Goal: Check status: Check status

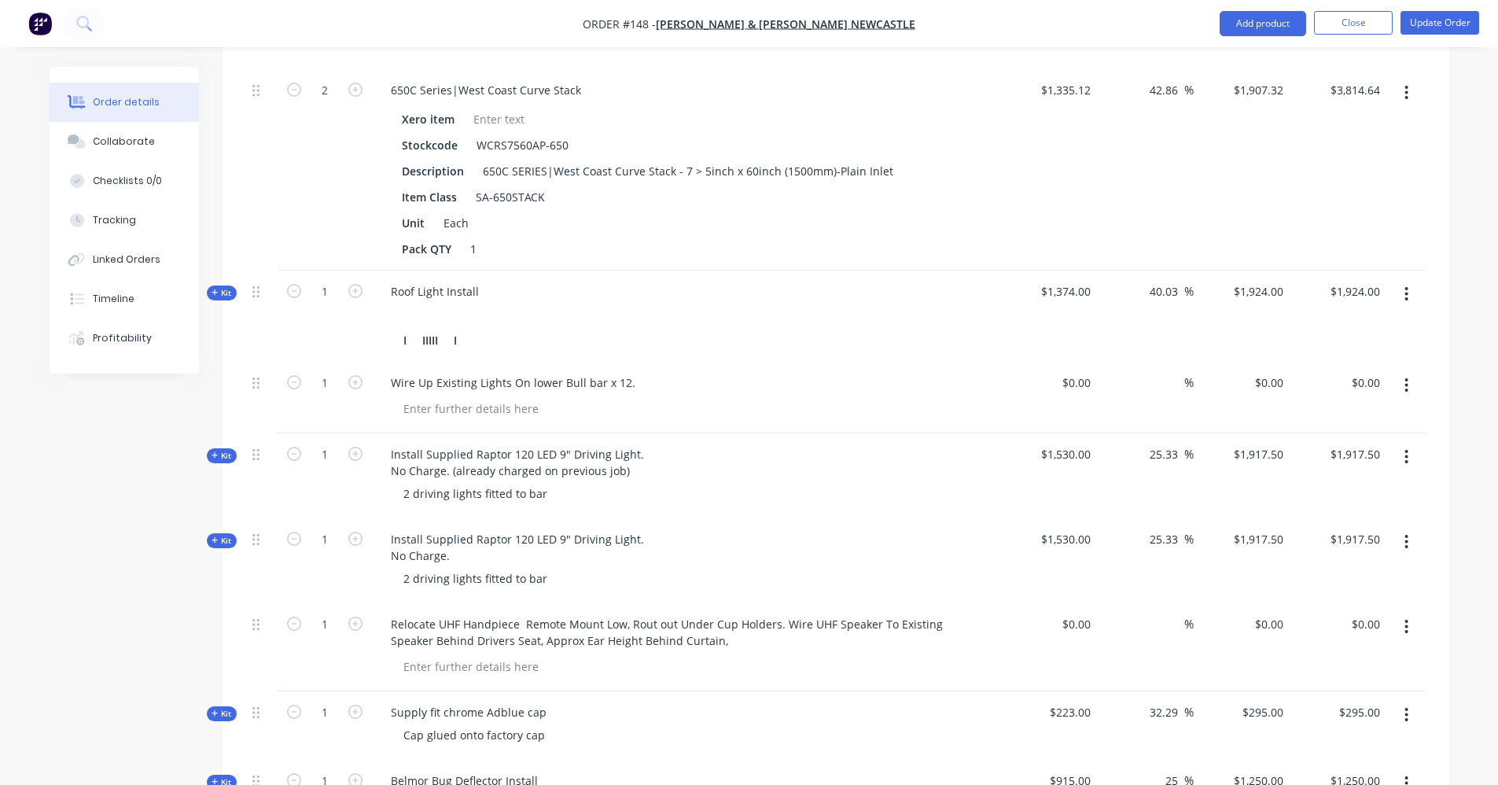
scroll to position [1130, 0]
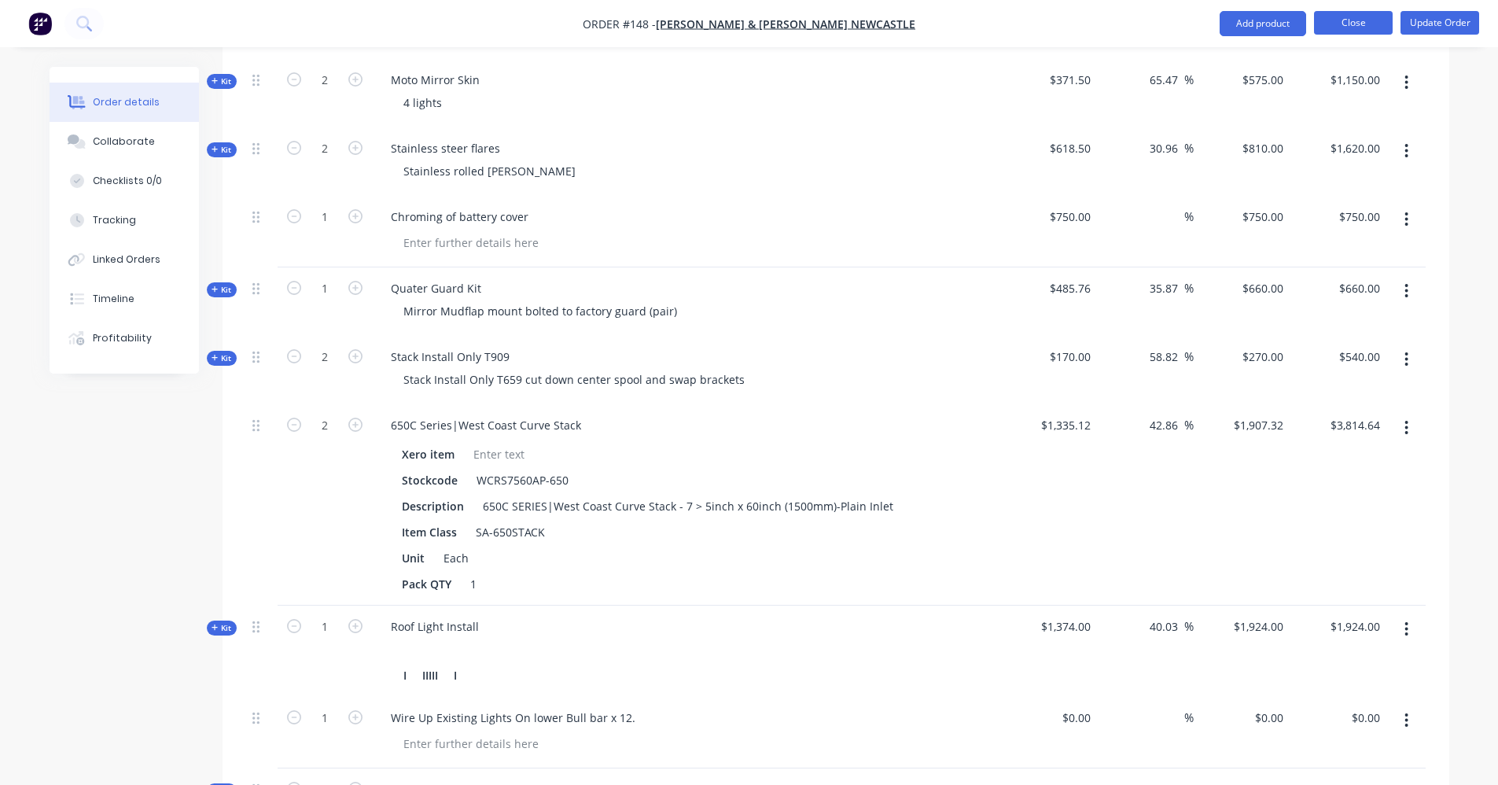
click at [1373, 20] on button "Close" at bounding box center [1353, 23] width 79 height 24
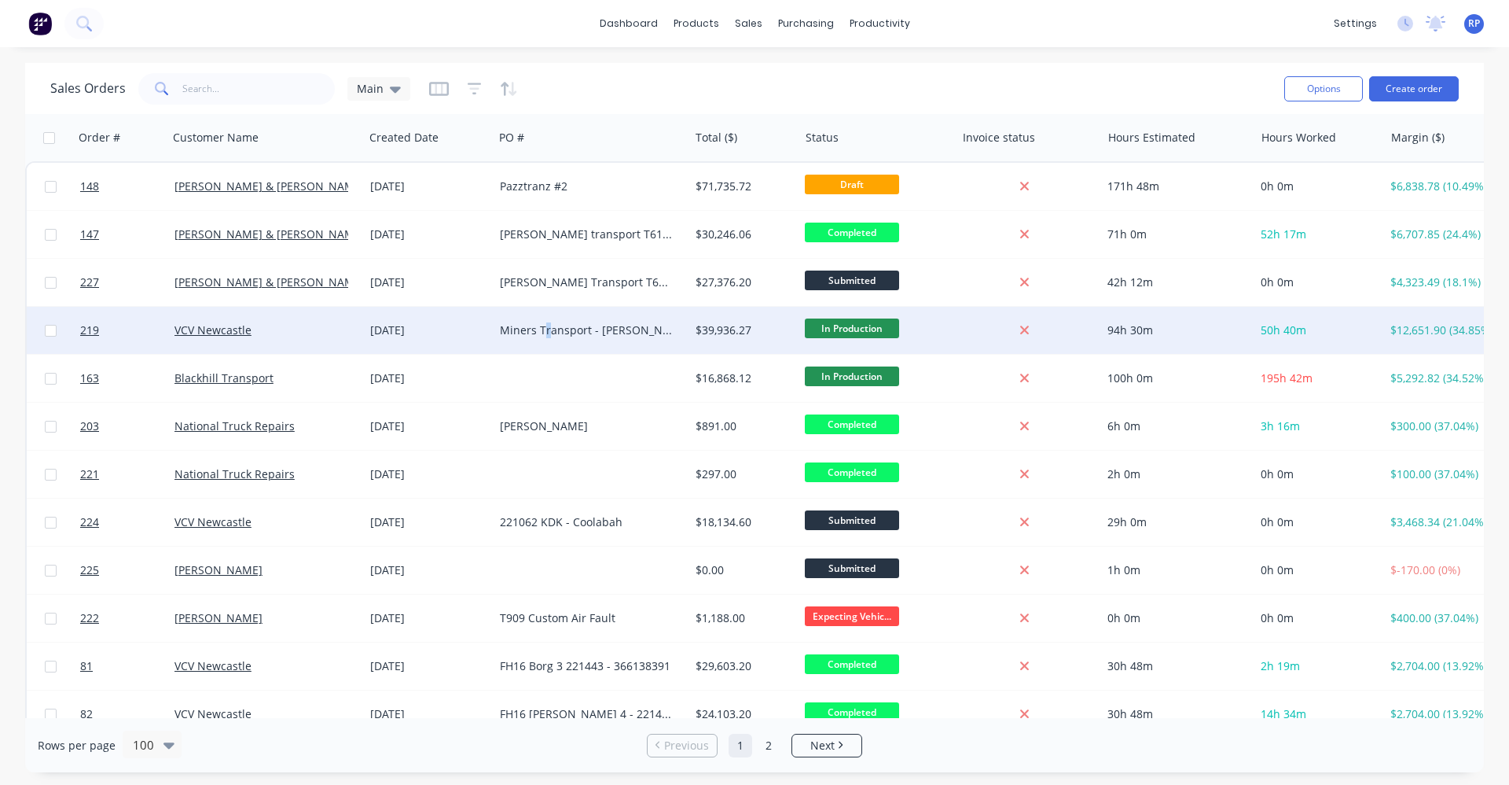
click at [546, 340] on div "Miners Transport - [PERSON_NAME] 815922" at bounding box center [592, 330] width 196 height 47
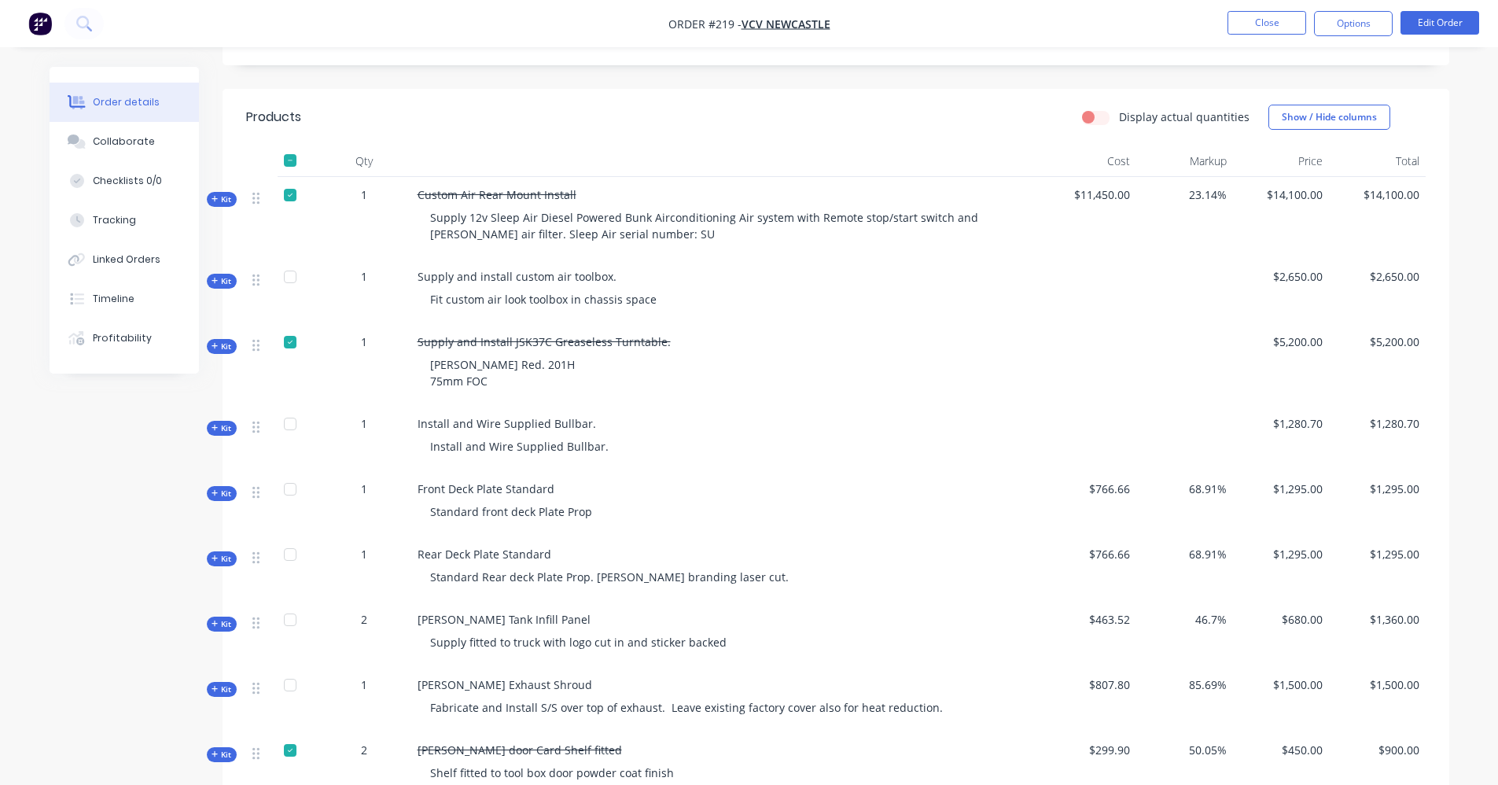
scroll to position [393, 0]
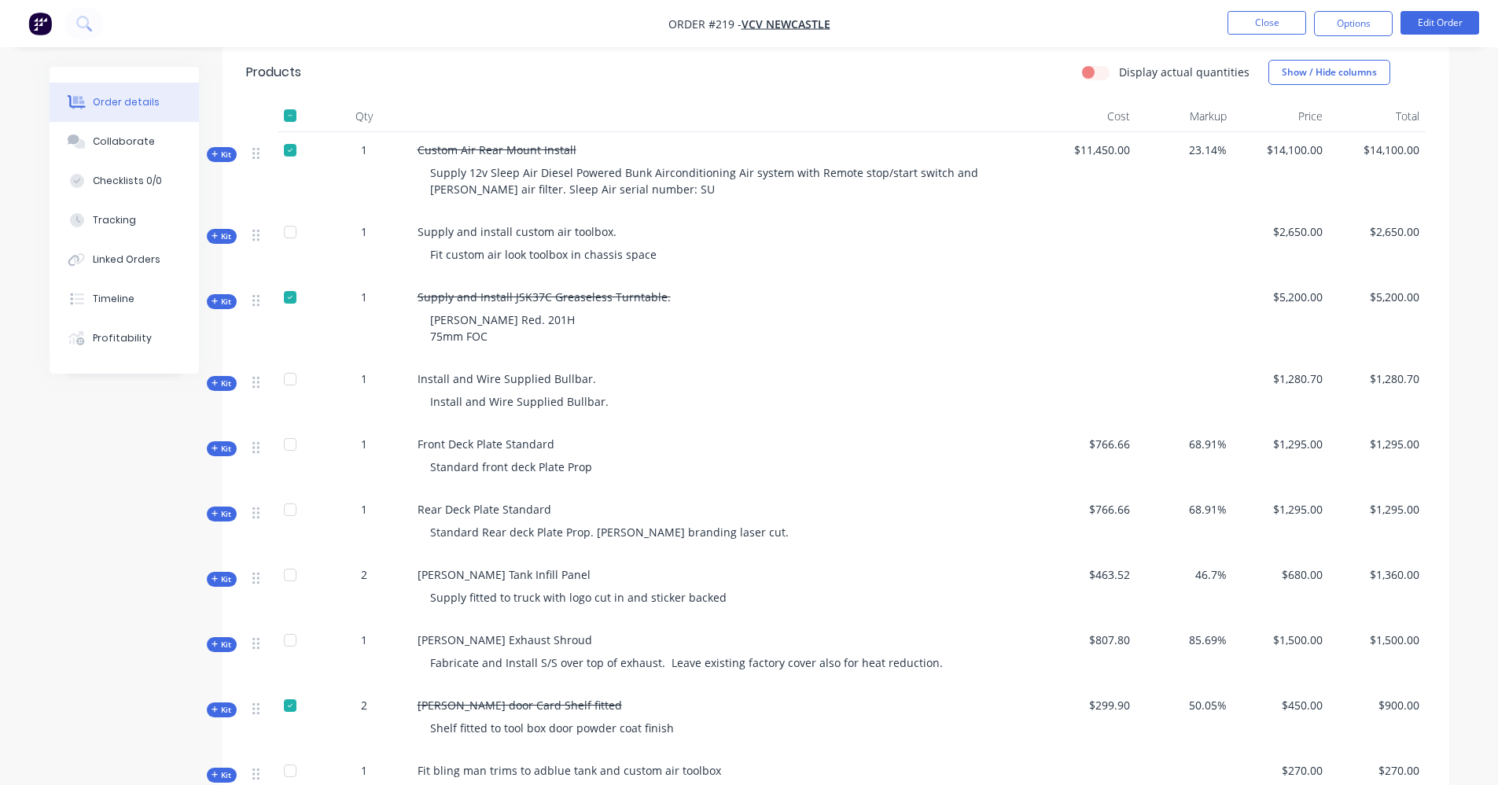
click at [293, 366] on div at bounding box center [289, 378] width 31 height 31
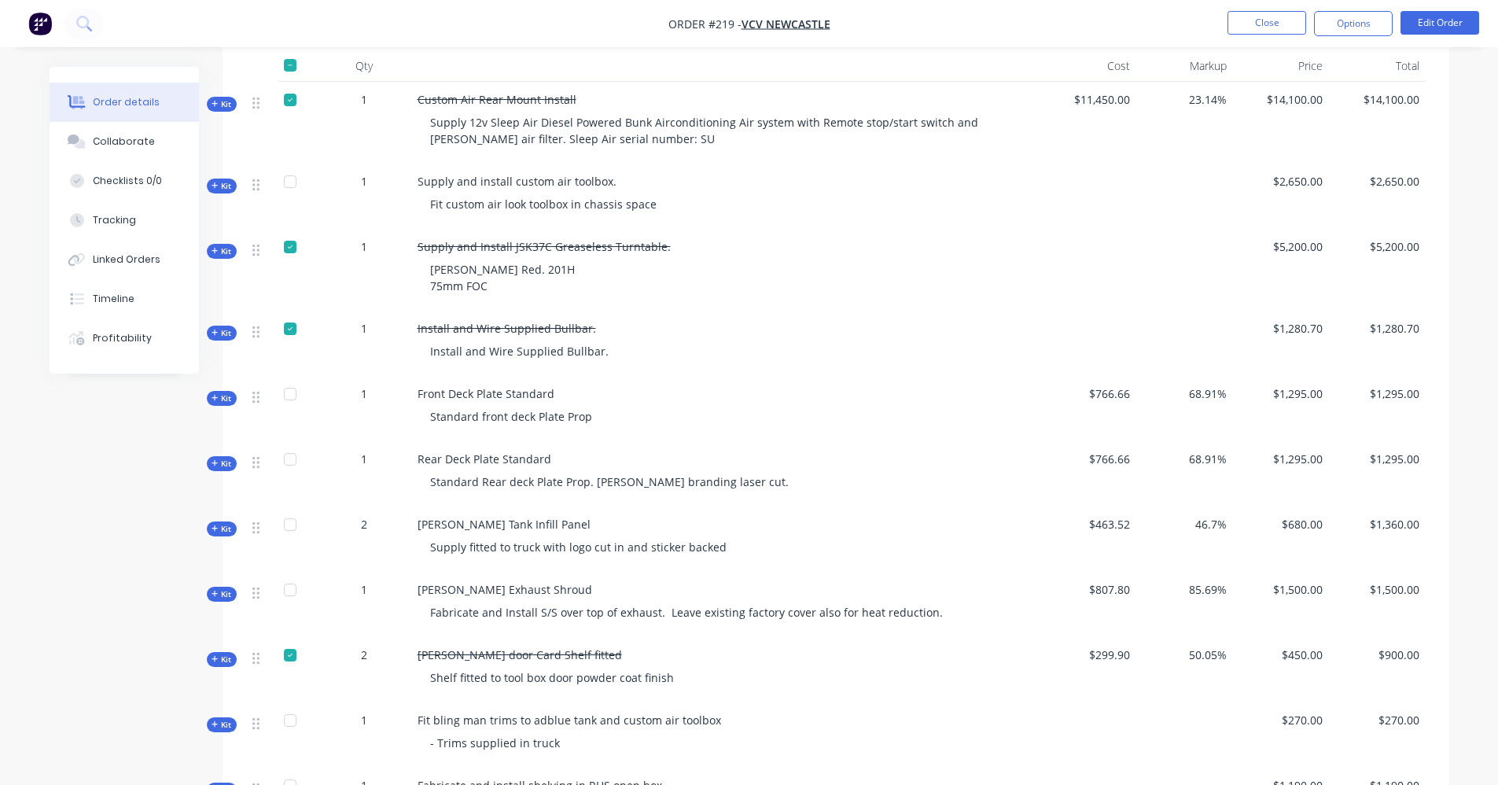
scroll to position [472, 0]
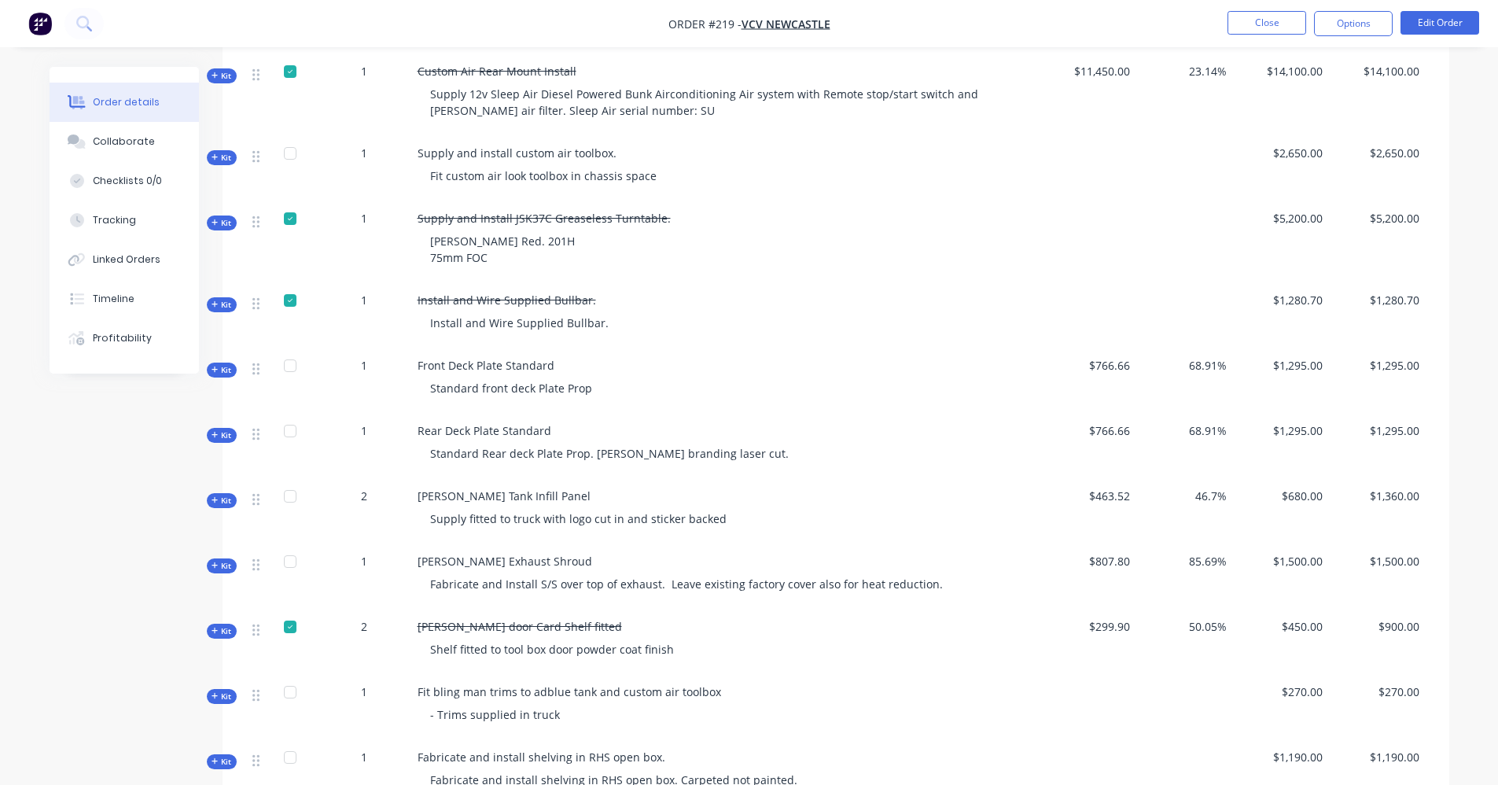
click at [288, 350] on div at bounding box center [289, 365] width 31 height 31
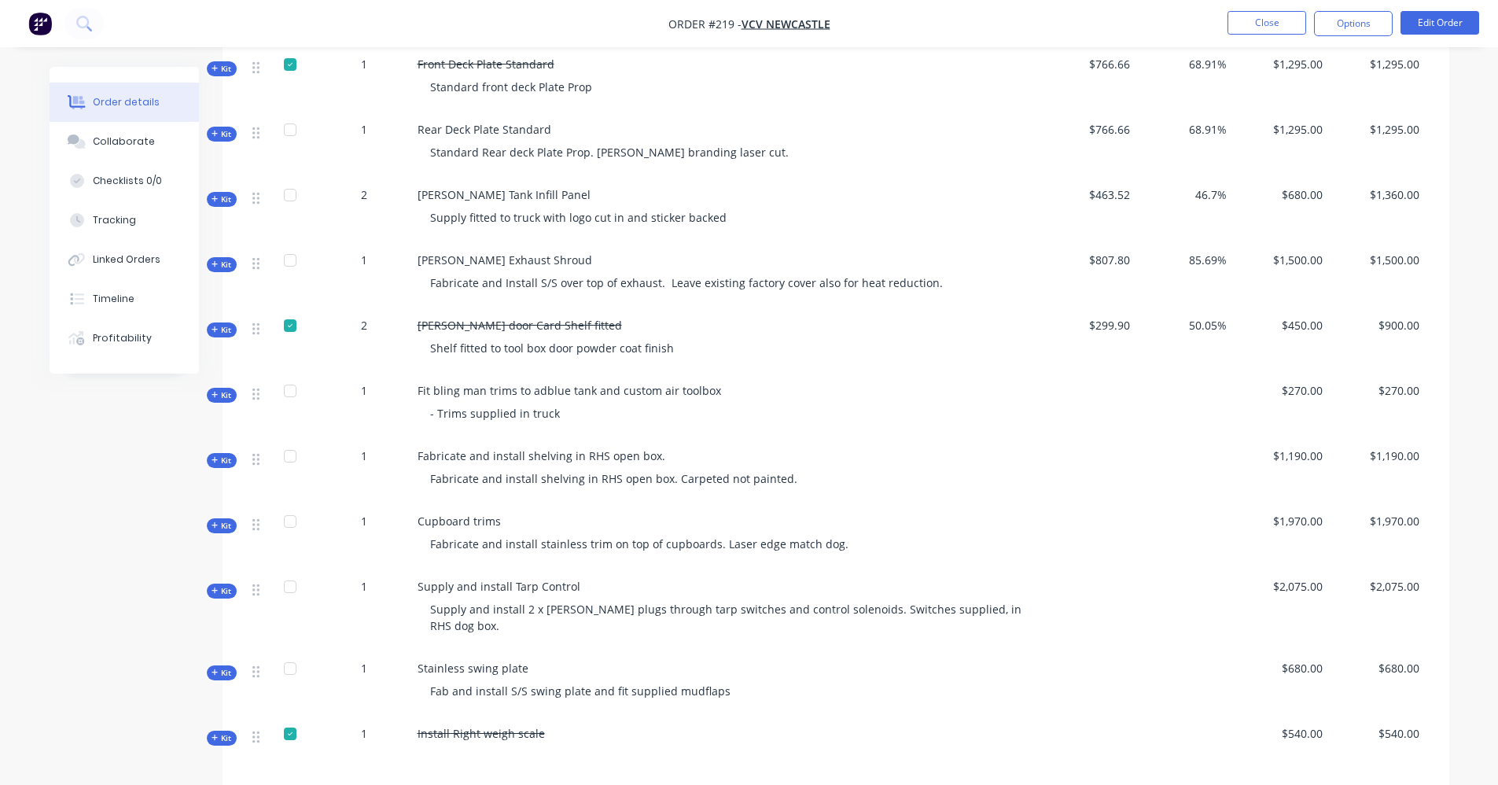
scroll to position [786, 0]
